Goal: Navigation & Orientation: Find specific page/section

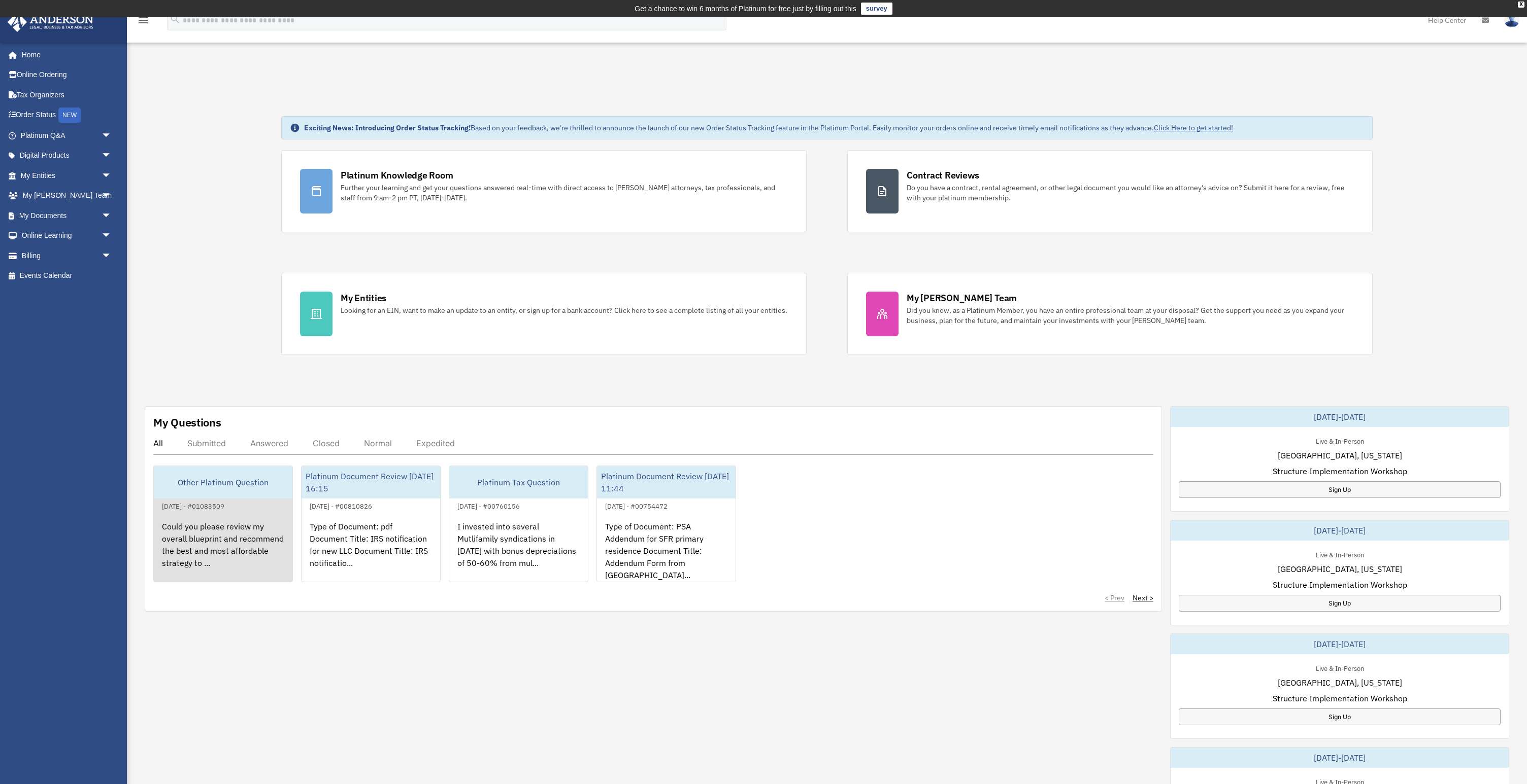
click at [252, 520] on div "Could you please review my overall blueprint and recommend the best and most af…" at bounding box center [223, 551] width 139 height 79
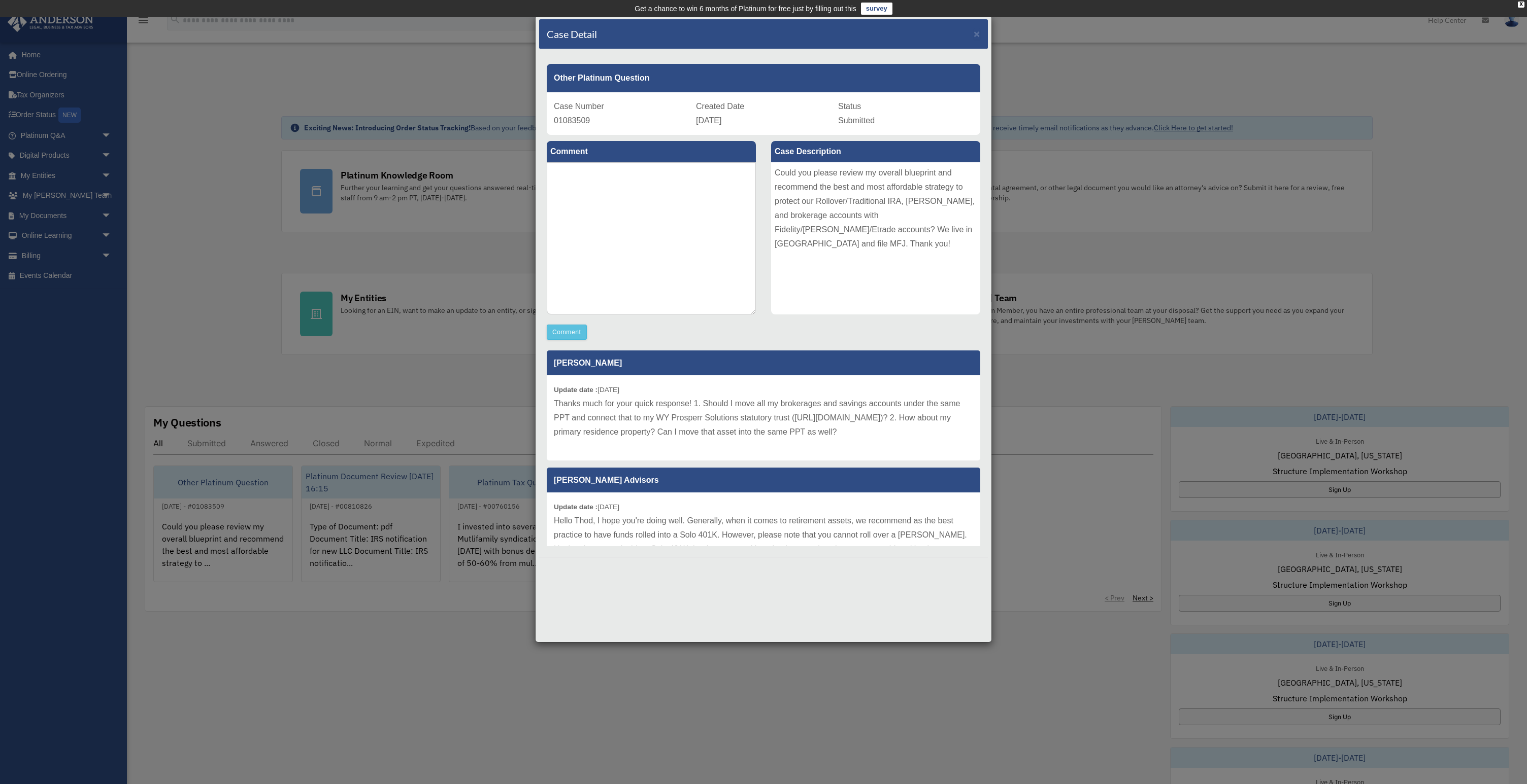
click at [224, 144] on div "Case Detail × Other Platinum Question Case Number 01083509 Created Date August …" at bounding box center [763, 392] width 1527 height 784
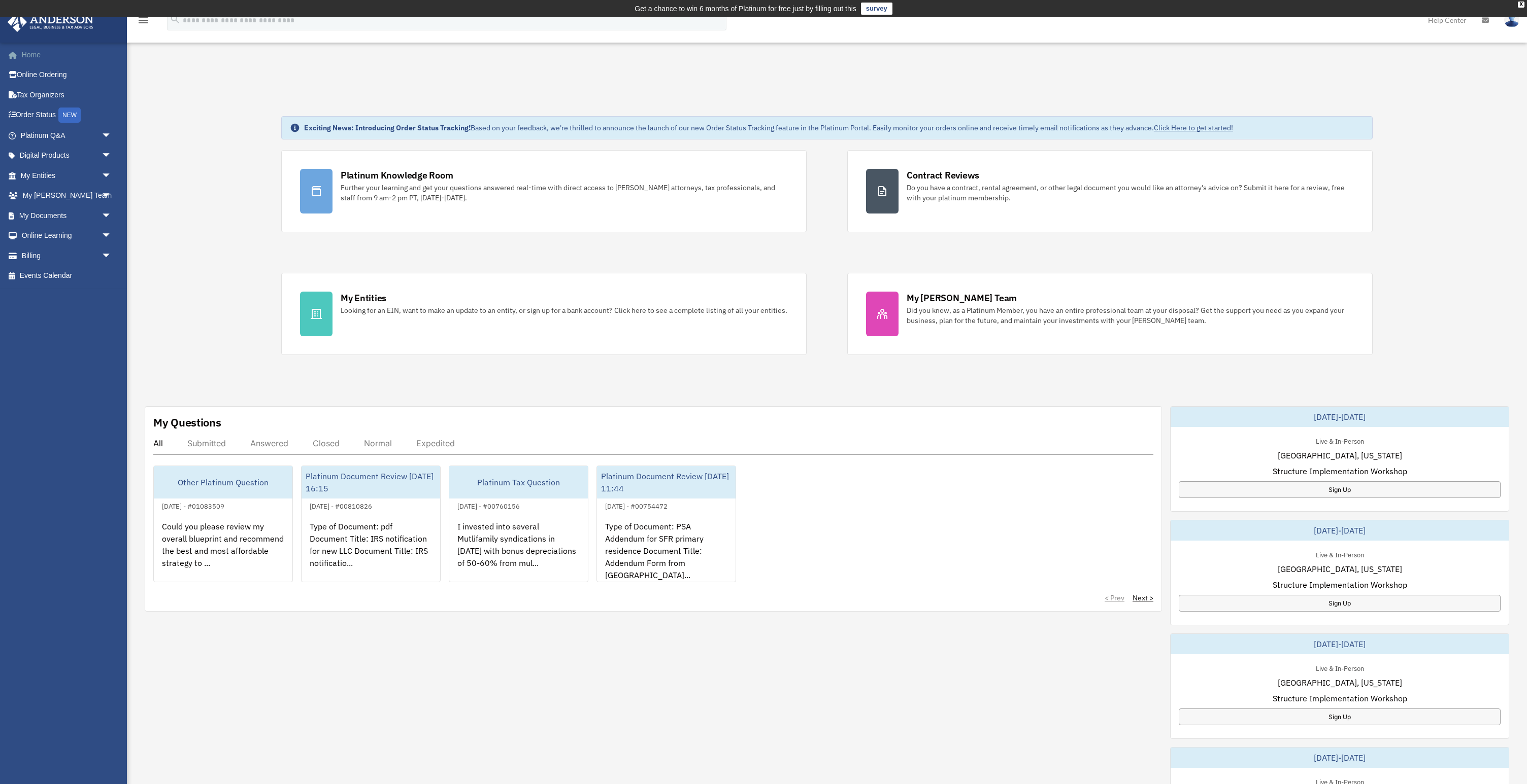
click at [27, 54] on link "Home" at bounding box center [67, 55] width 119 height 20
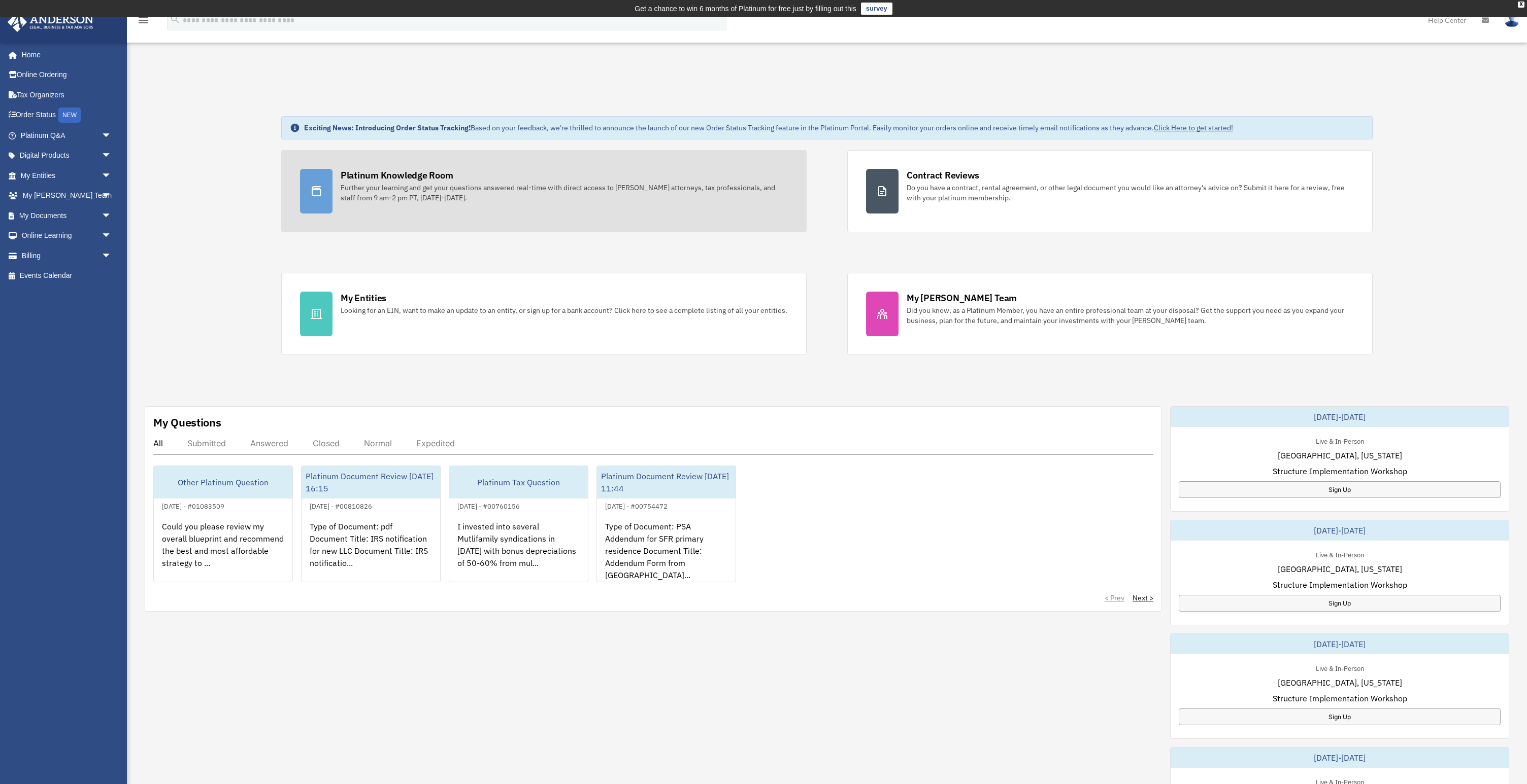
click at [424, 195] on div "Further your learning and get your questions answered real-time with direct acc…" at bounding box center [564, 193] width 447 height 20
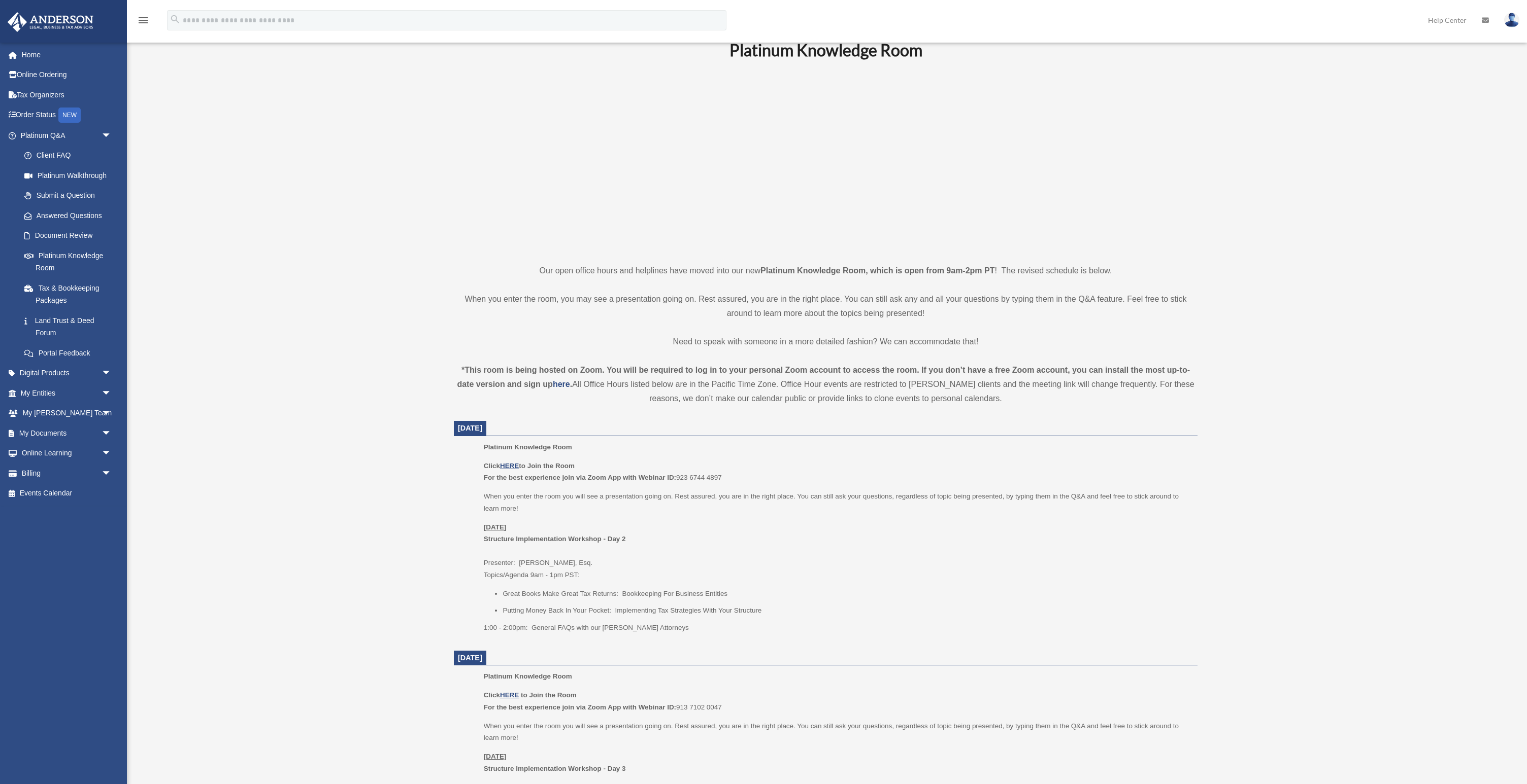
scroll to position [120, 0]
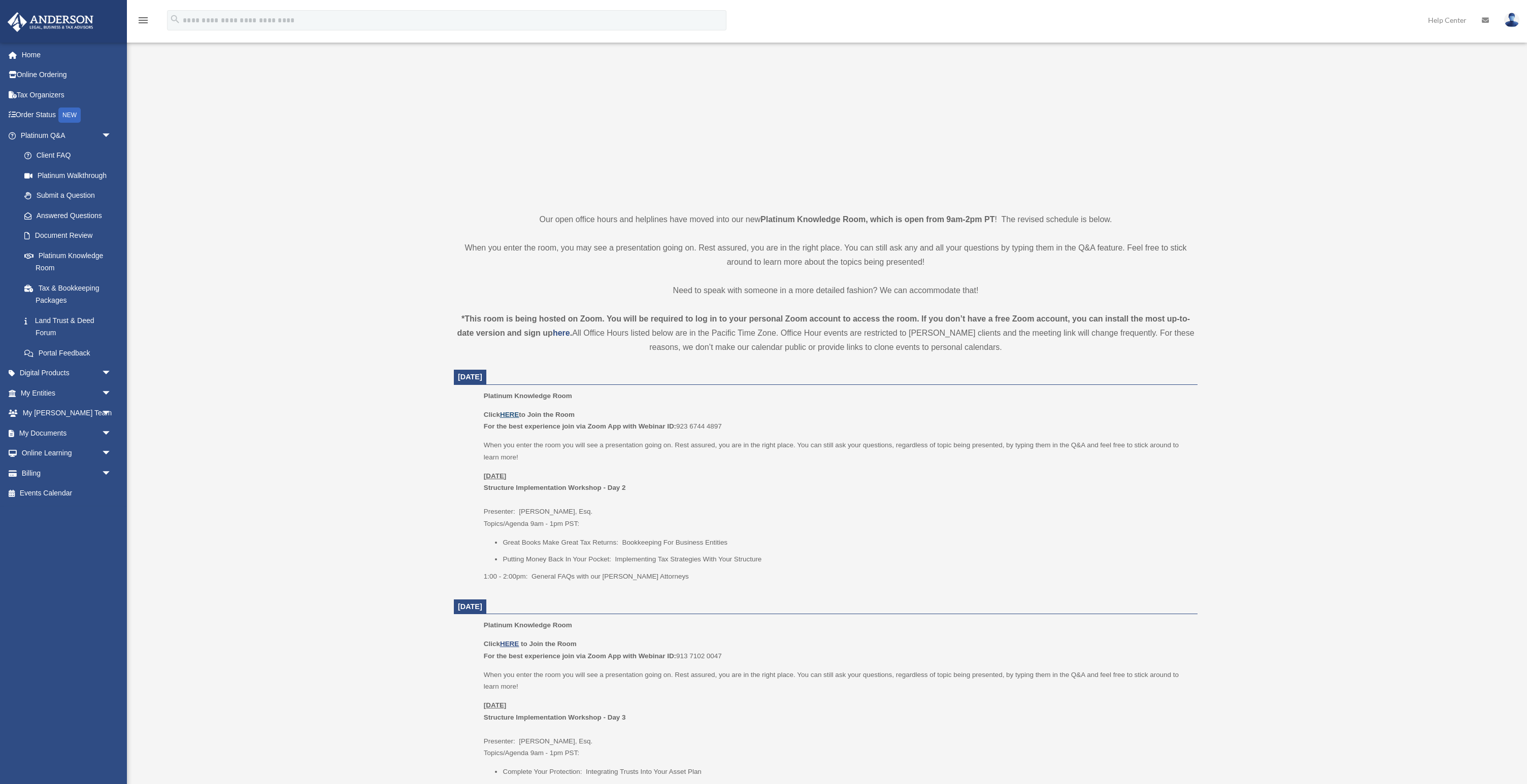
click at [513, 414] on u "HERE" at bounding box center [509, 414] width 19 height 8
click at [84, 291] on link "Tax & Bookkeeping Packages" at bounding box center [71, 294] width 113 height 32
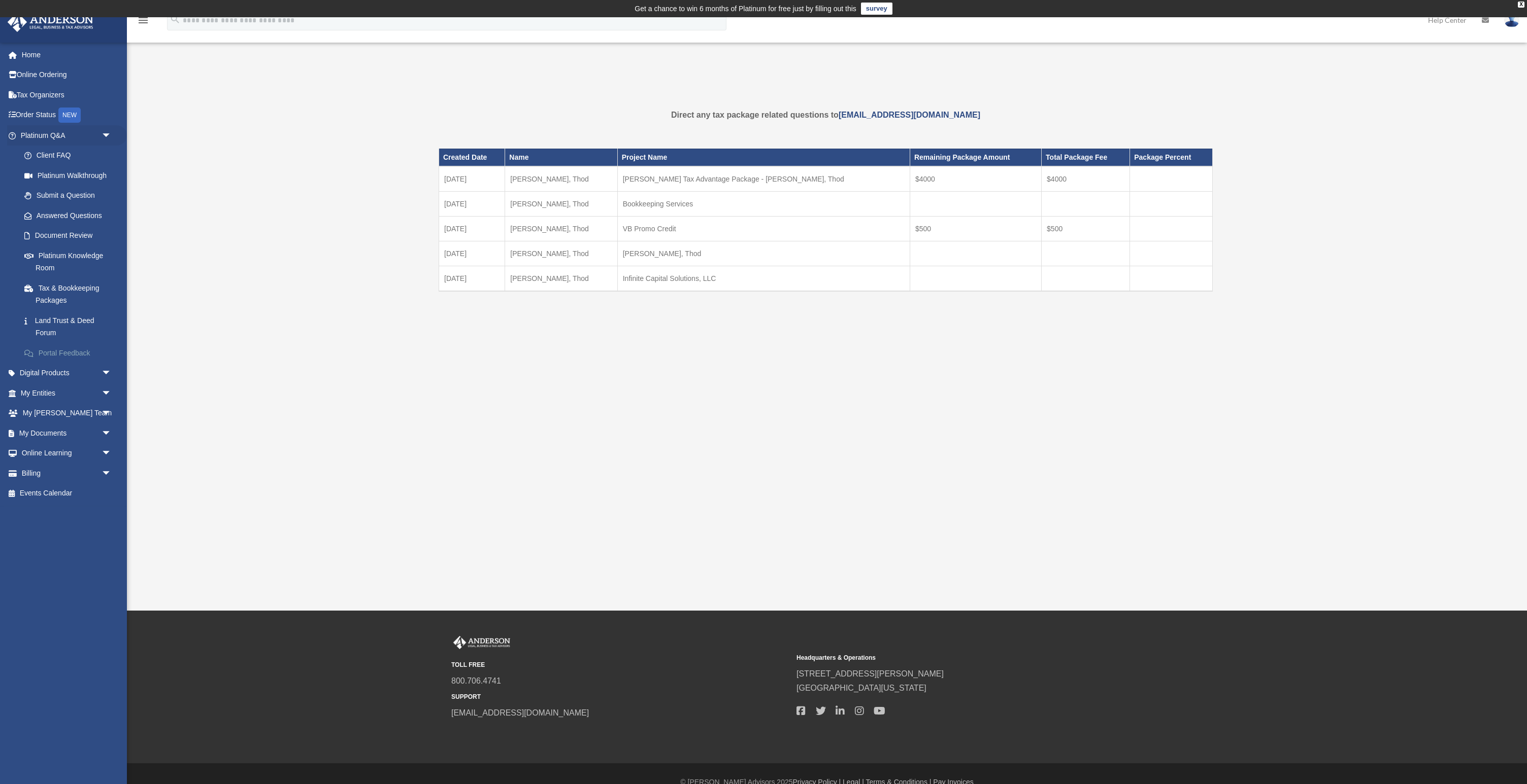
click at [82, 355] on link "Portal Feedback" at bounding box center [71, 353] width 113 height 20
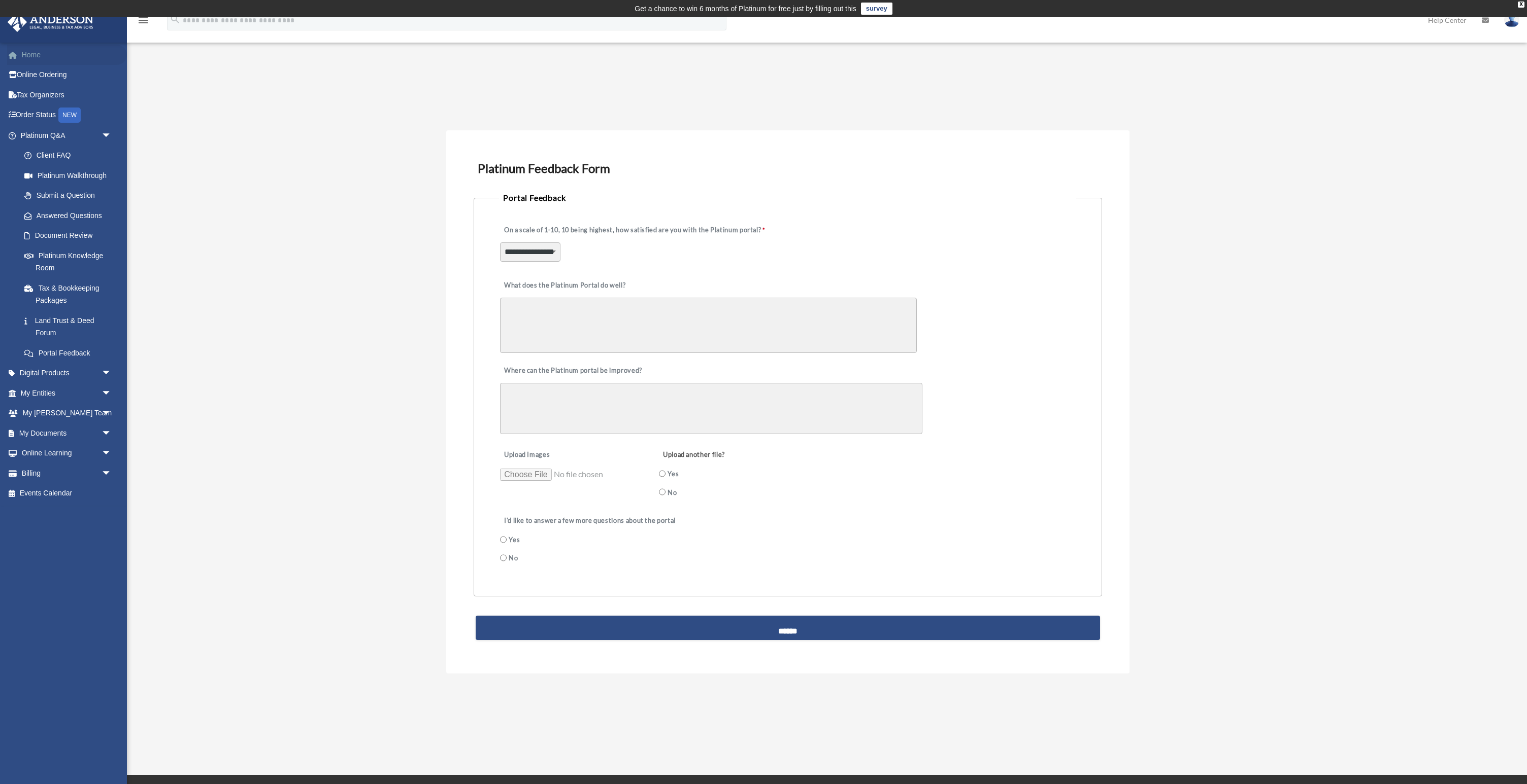
click at [24, 49] on link "Home" at bounding box center [67, 55] width 119 height 20
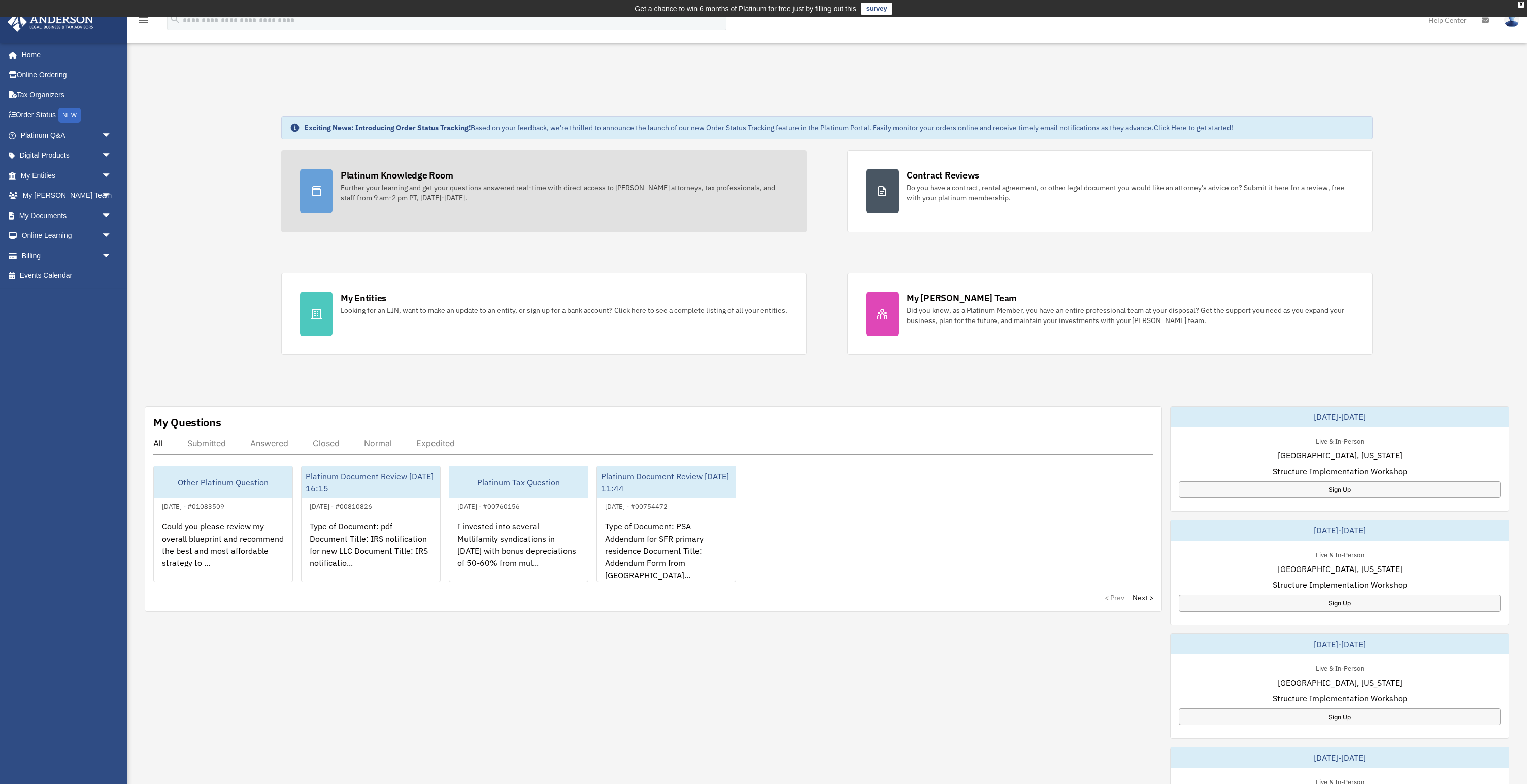
click at [418, 180] on div "Platinum Knowledge Room" at bounding box center [396, 175] width 113 height 13
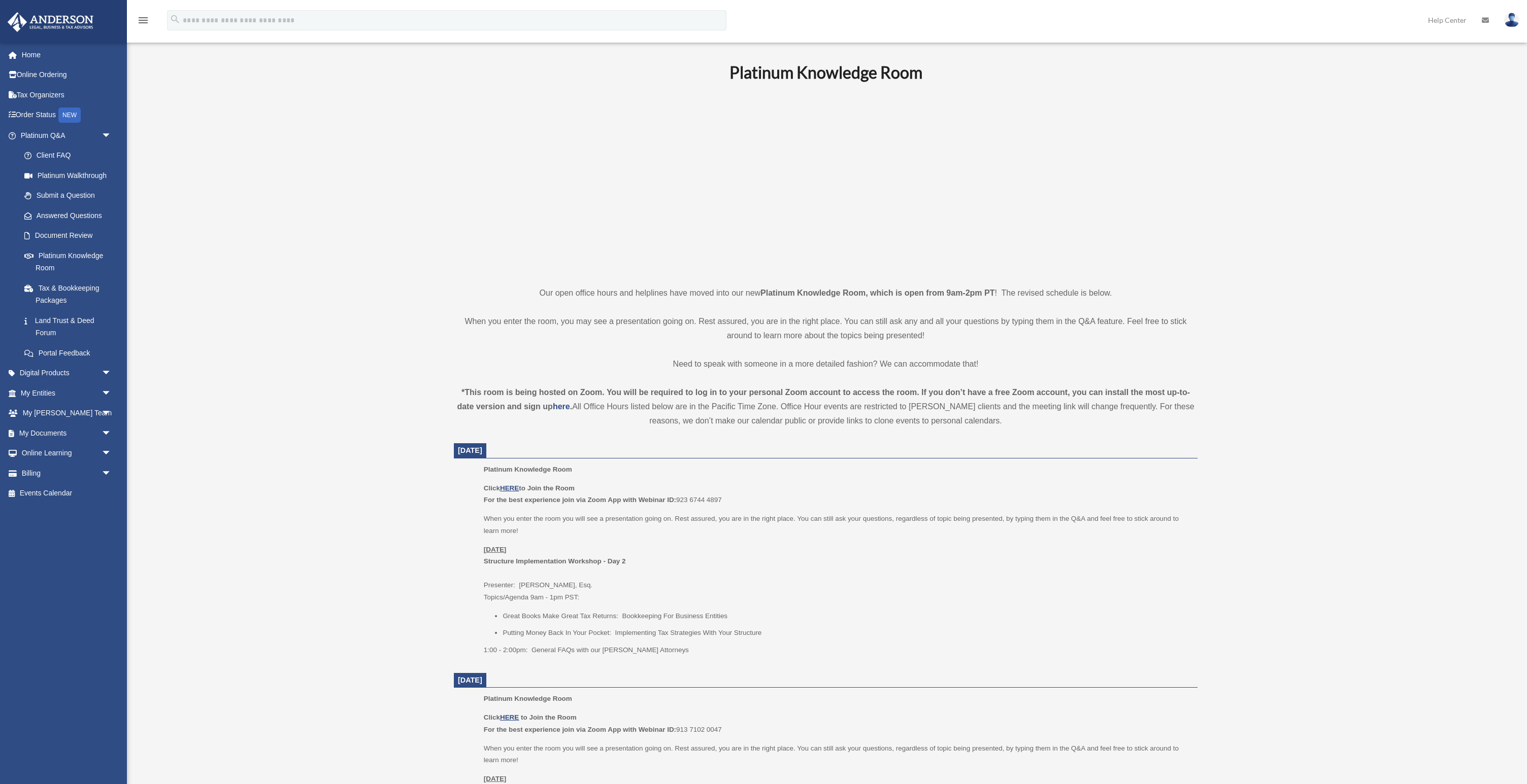
scroll to position [66, 0]
